Goal: Task Accomplishment & Management: Complete application form

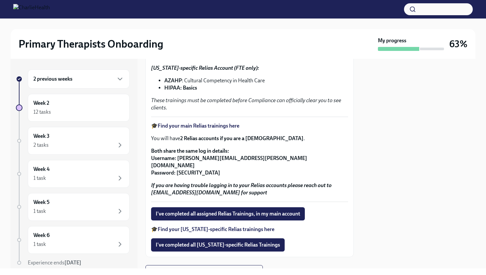
scroll to position [136, 0]
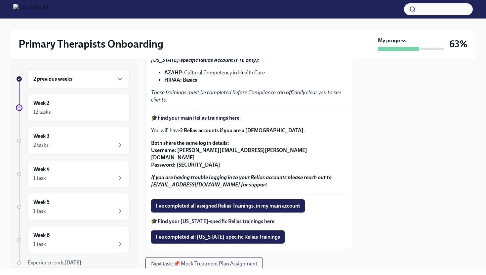
click at [197, 118] on strong "Find your main Relias trainings here" at bounding box center [199, 118] width 82 height 6
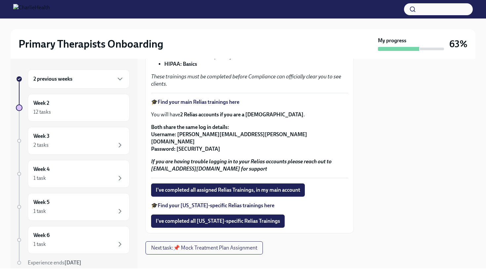
click at [229, 202] on strong "Find your [US_STATE]-specific Relias trainings here" at bounding box center [216, 205] width 117 height 6
click at [238, 187] on span "I've completed all assigned Relias Trainings, in my main account" at bounding box center [228, 190] width 144 height 7
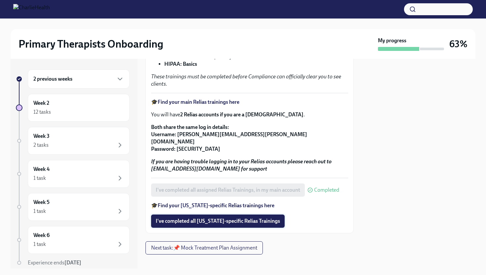
click at [224, 218] on span "I've completed all [US_STATE]-specific Relias Trainings" at bounding box center [218, 221] width 124 height 7
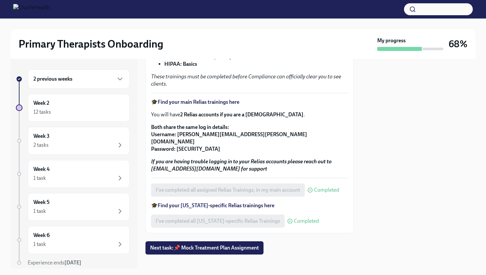
click at [231, 202] on strong "Find your [US_STATE]-specific Relias trainings here" at bounding box center [216, 205] width 117 height 6
click at [190, 105] on strong "Find your main Relias trainings here" at bounding box center [199, 102] width 82 height 6
click at [84, 111] on div "12 tasks" at bounding box center [78, 112] width 91 height 8
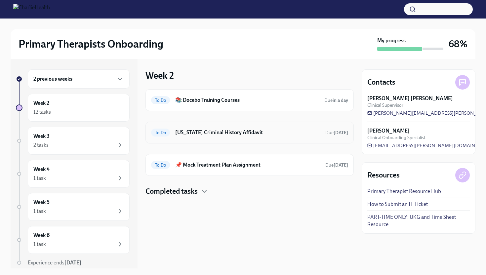
click at [253, 132] on h6 "[US_STATE] Criminal History Affidavit" at bounding box center [247, 132] width 145 height 7
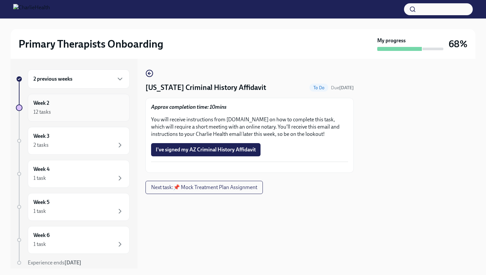
click at [95, 107] on div "Week 2 12 tasks" at bounding box center [78, 108] width 91 height 17
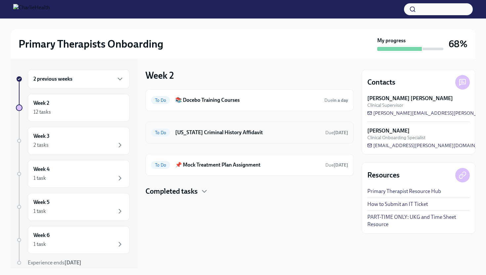
click at [271, 133] on h6 "[US_STATE] Criminal History Affidavit" at bounding box center [247, 132] width 145 height 7
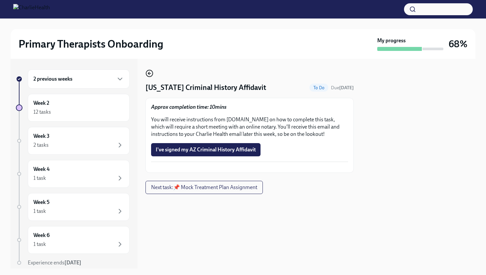
click at [152, 73] on circle "button" at bounding box center [149, 73] width 7 height 7
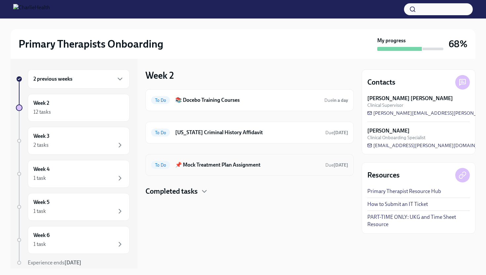
click at [208, 163] on h6 "📌 Mock Treatment Plan Assignment" at bounding box center [247, 164] width 145 height 7
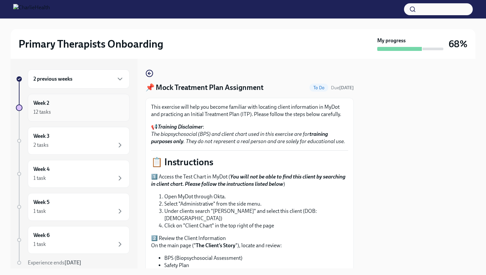
click at [94, 107] on div "Week 2 12 tasks" at bounding box center [78, 108] width 91 height 17
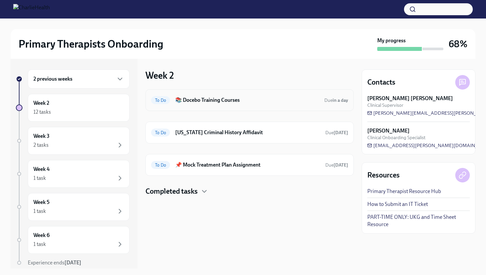
click at [288, 97] on h6 "📚 Docebo Training Courses" at bounding box center [247, 100] width 144 height 7
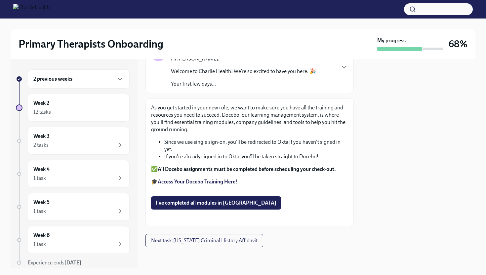
scroll to position [73, 0]
click at [208, 179] on strong "Access Your Docebo Training Here!" at bounding box center [198, 182] width 80 height 6
